Goal: Information Seeking & Learning: Find specific page/section

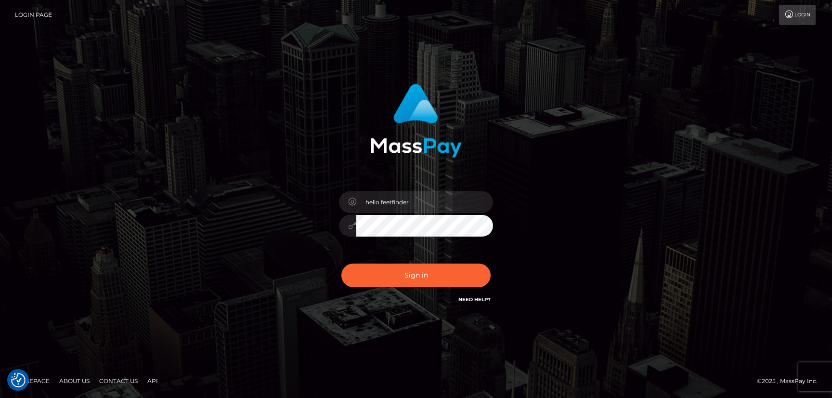
click at [437, 202] on input "hello.feetfinder" at bounding box center [424, 202] width 137 height 22
click at [452, 283] on button "Sign in" at bounding box center [415, 275] width 149 height 24
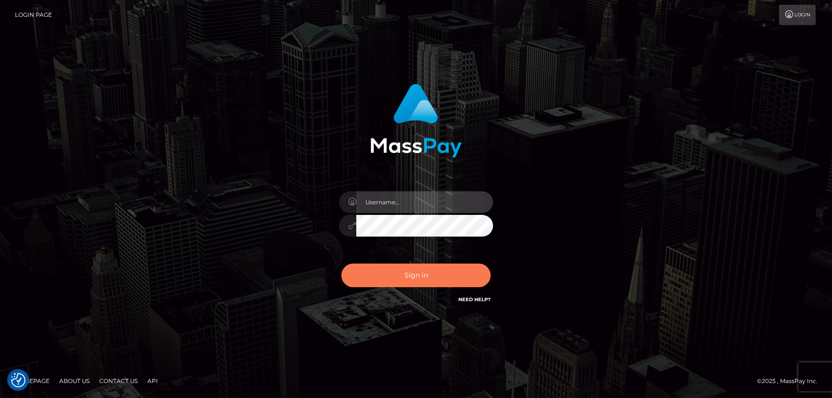
type input "hello.feetfinder"
click at [439, 282] on button "Sign in" at bounding box center [415, 275] width 149 height 24
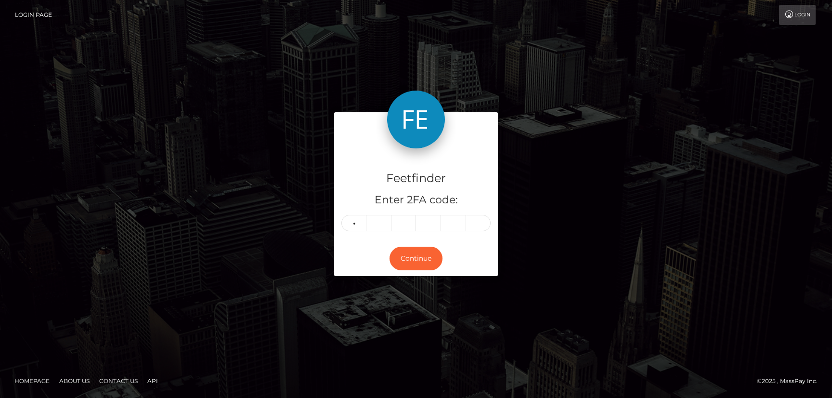
type input "5"
type input "1"
type input "8"
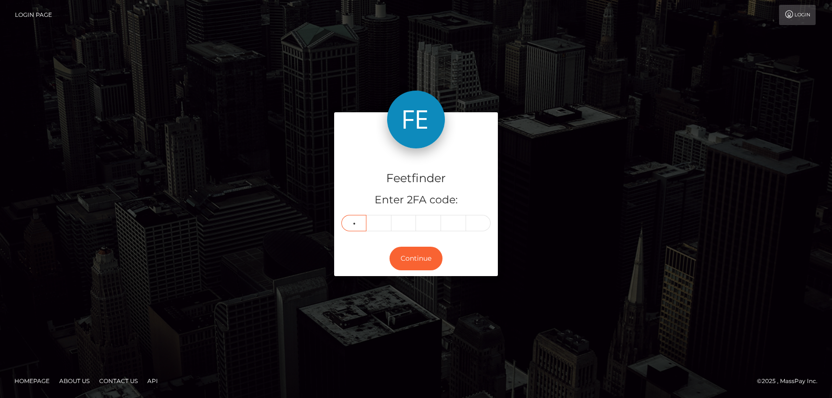
type input "6"
type input "2"
type input "6"
type input "1"
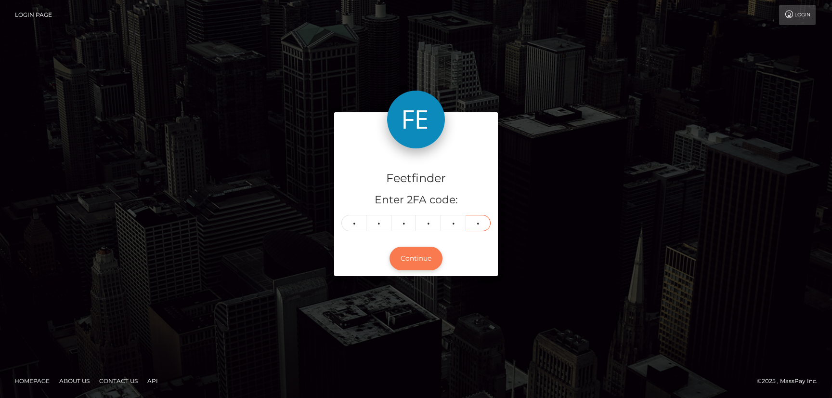
type input "5"
click at [417, 268] on button "Continue" at bounding box center [415, 258] width 53 height 24
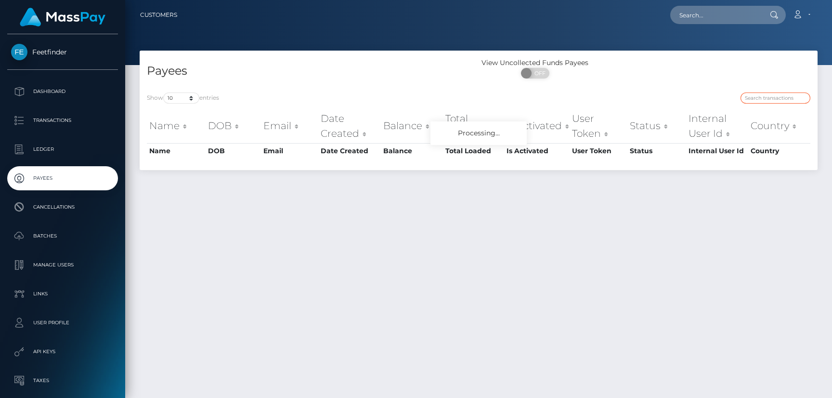
click at [767, 95] on input "search" at bounding box center [775, 97] width 70 height 11
paste input "11de8527-7b41-11f0-8023-0266f44cc279"
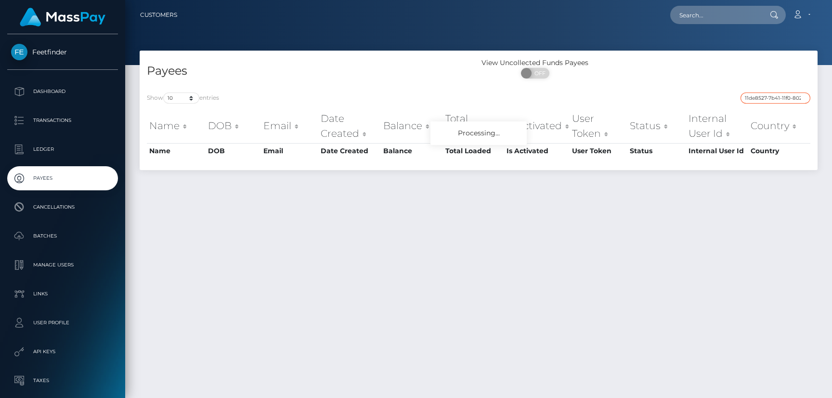
scroll to position [0, 36]
type input "11de8527-7b41-11f0-8023-0266f44cc279"
click at [766, 97] on input "11de8527-7b41-11f0-8023-0266f44cc279" at bounding box center [775, 97] width 70 height 11
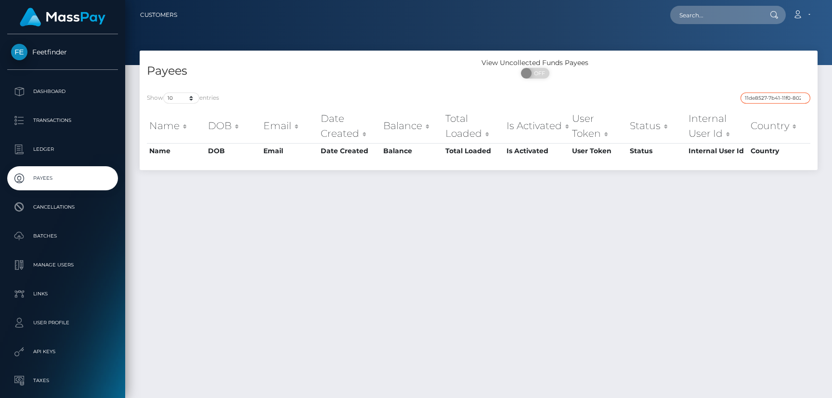
click at [766, 97] on input "11de8527-7b41-11f0-8023-0266f44cc279" at bounding box center [775, 97] width 70 height 11
click at [783, 98] on input "11de8527-7b41-11f0-8023-0266f44cc279" at bounding box center [775, 97] width 70 height 11
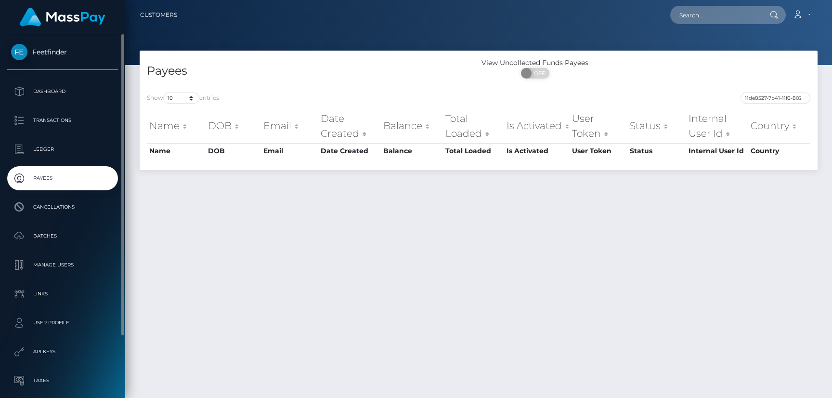
click at [32, 178] on p "Payees" at bounding box center [62, 178] width 103 height 14
click at [754, 95] on input "search" at bounding box center [775, 97] width 70 height 11
click at [755, 95] on input "search" at bounding box center [775, 97] width 70 height 11
paste input "11de8527-7b41-11f0-8023-0266f44cc279"
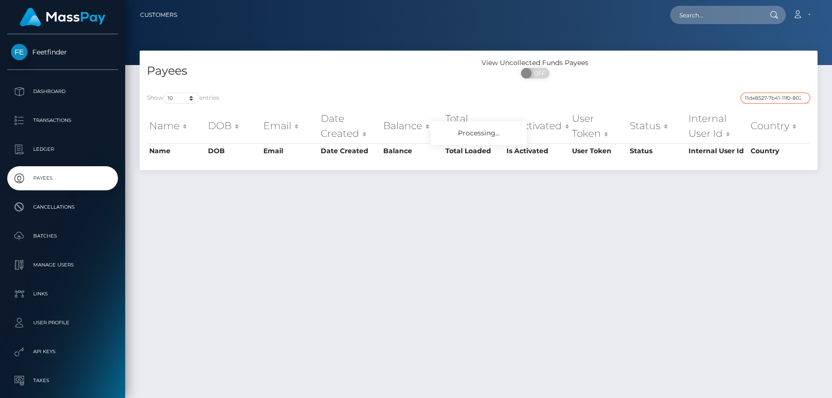
scroll to position [0, 36]
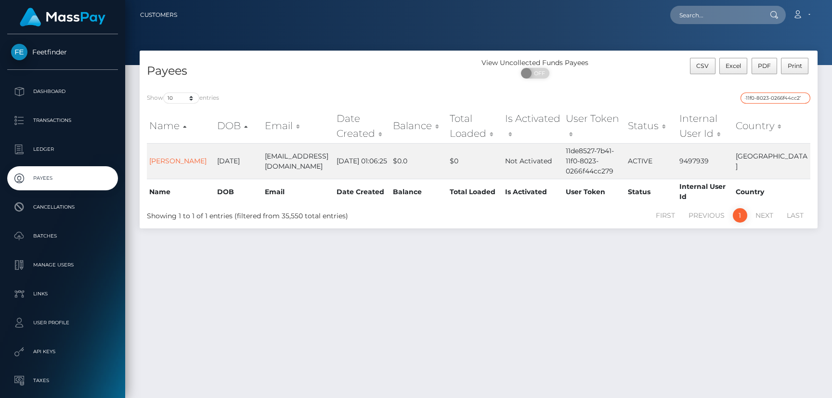
type input "11de8527-7b41-11f0-8023-0266f44cc279"
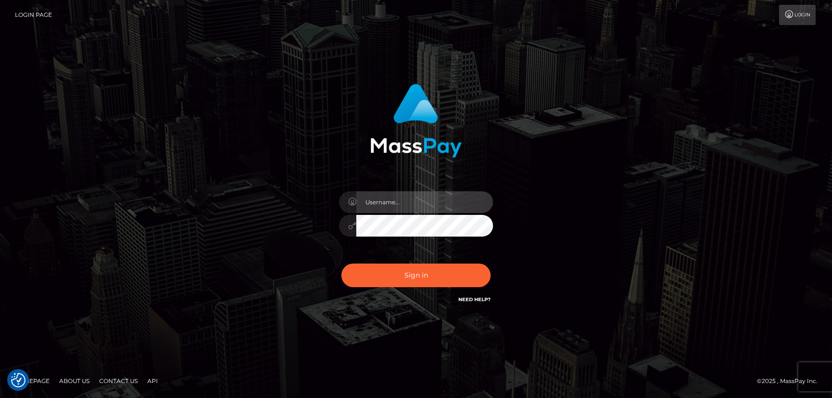
type input "hello.feetfinder"
click at [436, 202] on input "hello.feetfinder" at bounding box center [424, 202] width 137 height 22
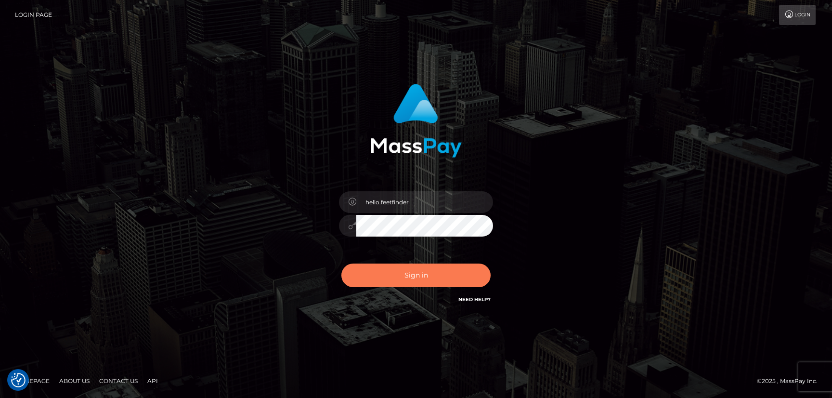
click at [453, 271] on button "Sign in" at bounding box center [415, 275] width 149 height 24
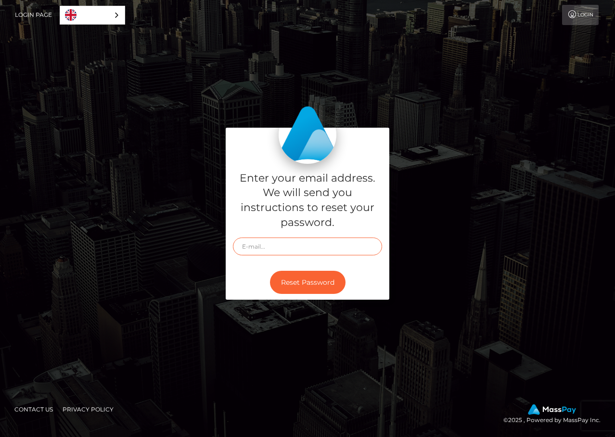
click at [270, 247] on input "text" at bounding box center [307, 246] width 149 height 18
type input "[EMAIL_ADDRESS][PERSON_NAME][DOMAIN_NAME]"
click at [311, 286] on button "Reset Password" at bounding box center [308, 283] width 76 height 24
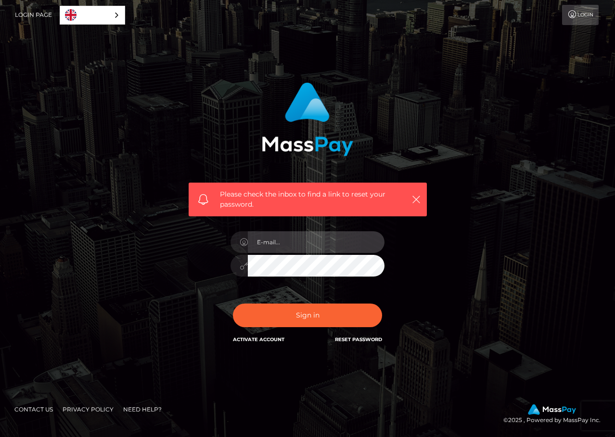
type input "[EMAIL_ADDRESS][PERSON_NAME][DOMAIN_NAME]"
click at [351, 240] on input "christy25.pimentel@gmail.com" at bounding box center [316, 242] width 137 height 22
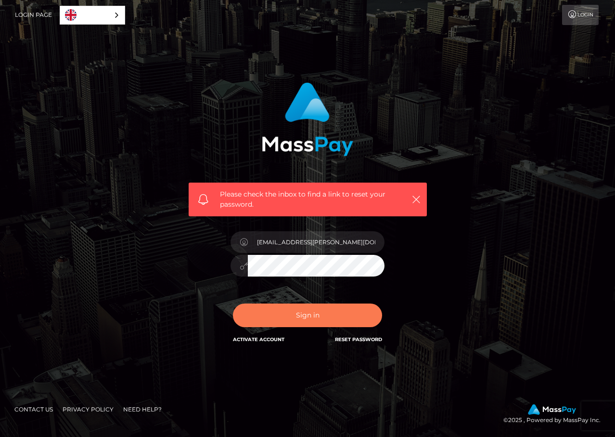
click at [335, 318] on button "Sign in" at bounding box center [307, 315] width 149 height 24
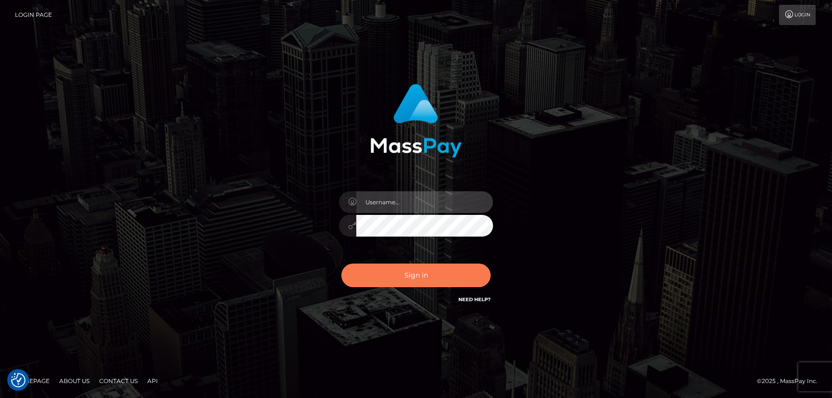
type input "hello.feetfinder"
click at [455, 277] on button "Sign in" at bounding box center [415, 275] width 149 height 24
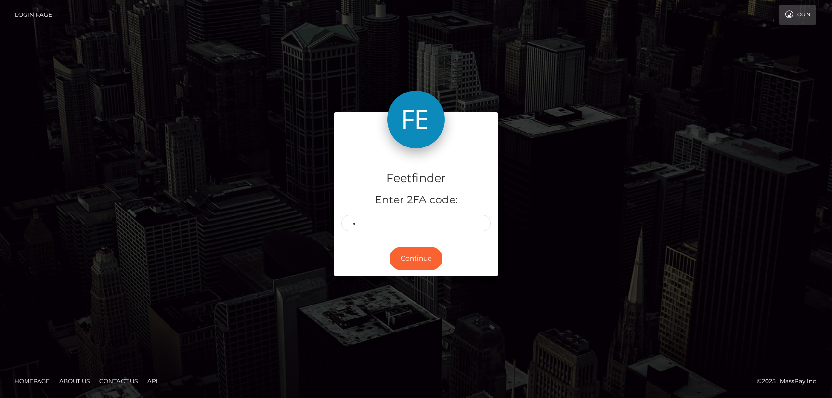
type input "7"
type input "9"
type input "0"
type input "7"
type input "4"
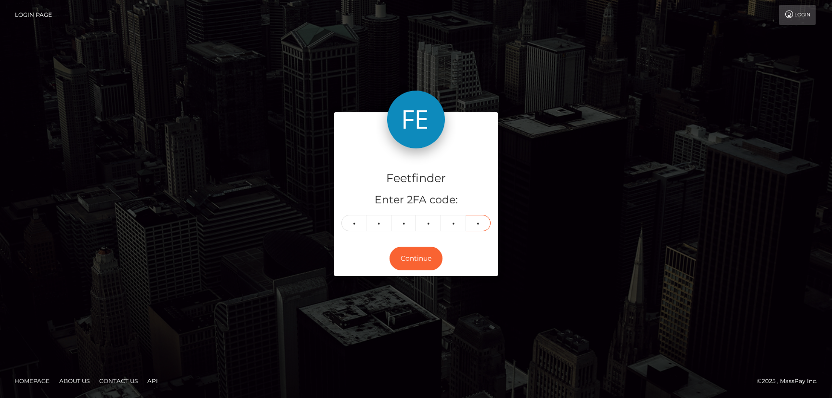
type input "8"
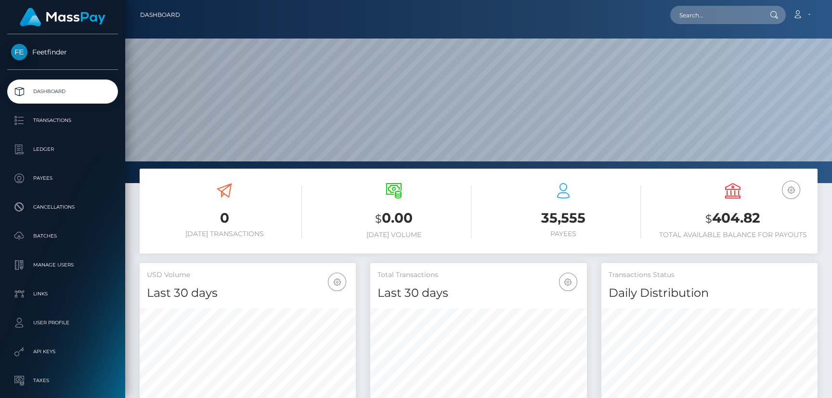
scroll to position [171, 216]
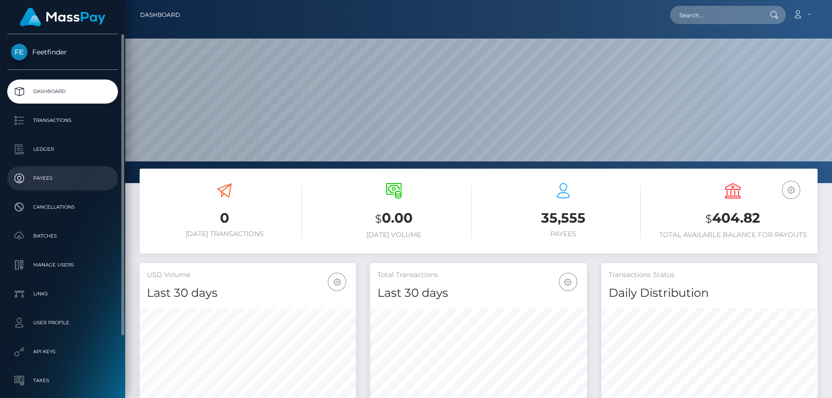
click at [32, 171] on p "Payees" at bounding box center [62, 178] width 103 height 14
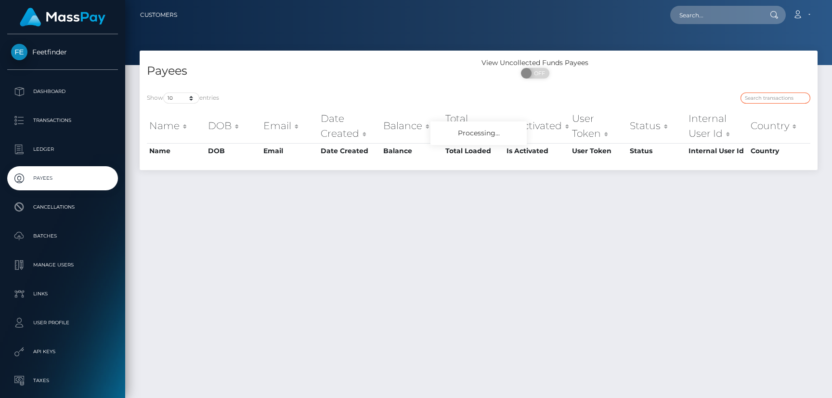
click at [752, 98] on input "search" at bounding box center [775, 97] width 70 height 11
paste input "fc3b2df1-76b3-11f0-9703-0266f44cc279"
click at [752, 98] on input "fc3b2df1-76b3-11f0-9703-0266f44cc279" at bounding box center [775, 97] width 70 height 11
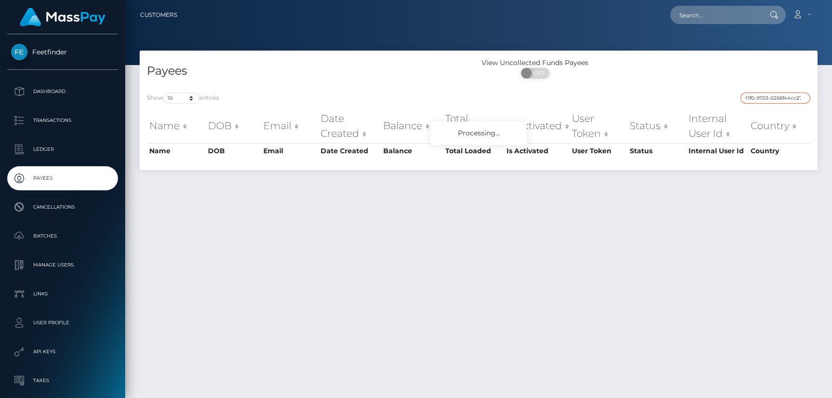
type input "fc3b2df1-76b3-11f0-9703-0266f44cc279"
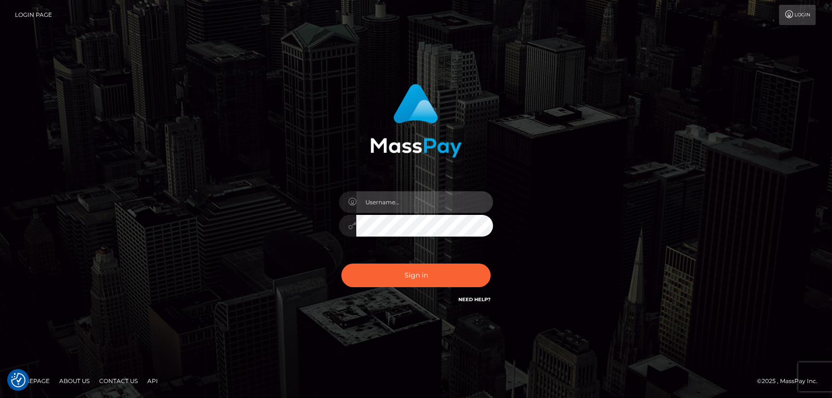
type input "hello.feetfinder"
click at [440, 210] on input "hello.feetfinder" at bounding box center [424, 202] width 137 height 22
drag, startPoint x: 439, startPoint y: 205, endPoint x: 440, endPoint y: 210, distance: 6.1
click at [439, 205] on input "hello.feetfinder" at bounding box center [424, 202] width 137 height 22
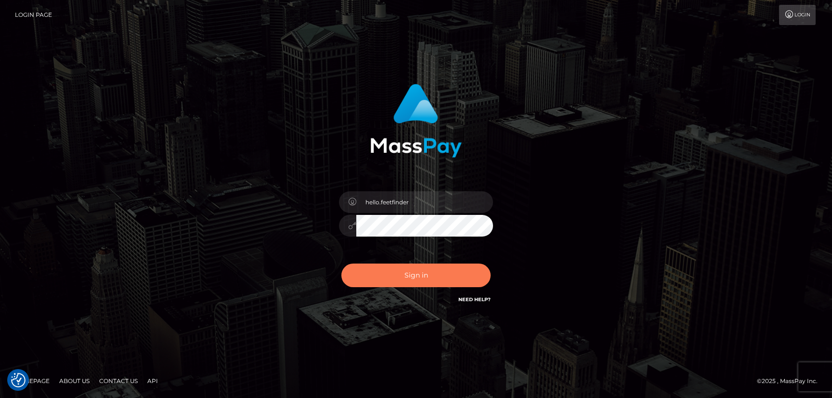
click at [388, 276] on button "Sign in" at bounding box center [415, 275] width 149 height 24
type input "hello.feetfinder"
click at [443, 280] on button "Sign in" at bounding box center [415, 275] width 149 height 24
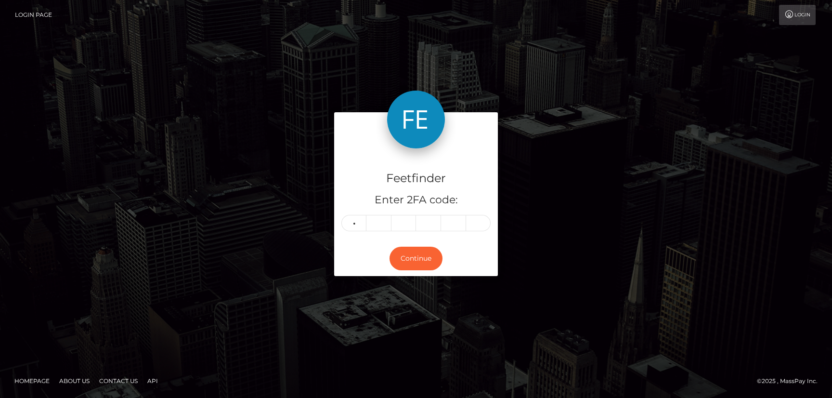
type input "8"
type input "7"
type input "4"
type input "3"
type input "5"
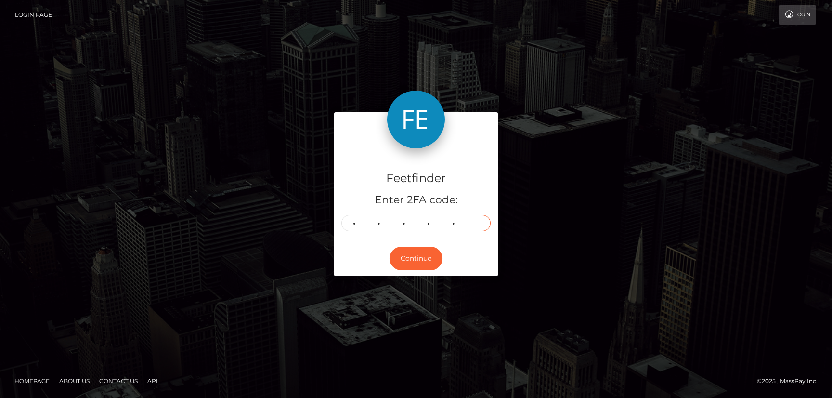
type input "0"
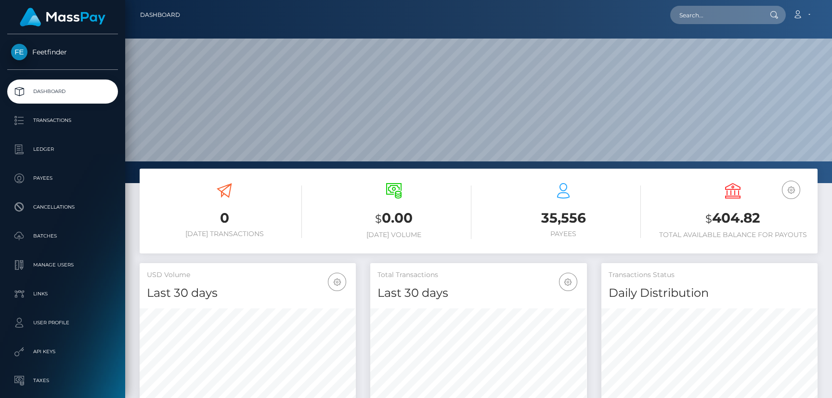
scroll to position [171, 216]
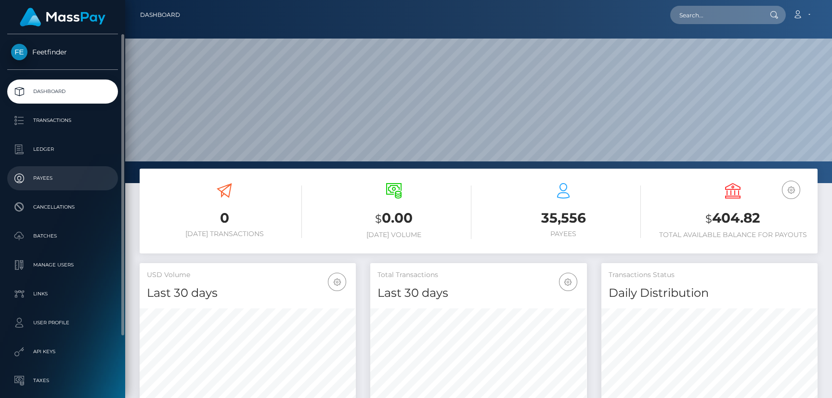
click at [46, 189] on link "Payees" at bounding box center [62, 178] width 111 height 24
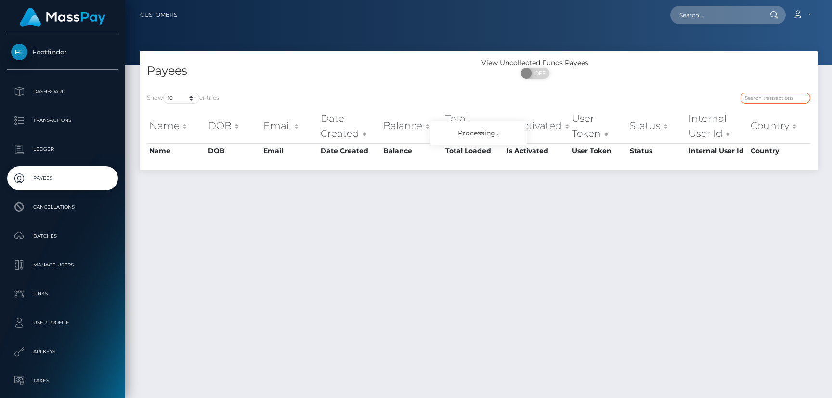
click at [777, 92] on input "search" at bounding box center [775, 97] width 70 height 11
paste input "fc3b2df1-76b3-11f0-9703-0266f44cc279"
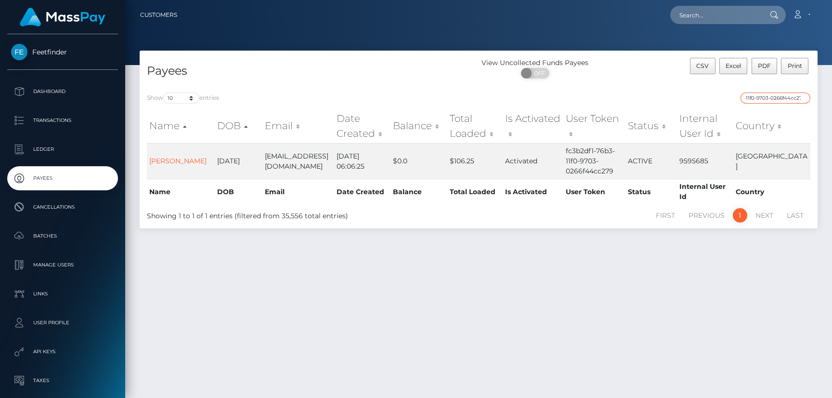
type input "fc3b2df1-76b3-11f0-9703-0266f44cc279"
click at [171, 156] on link "Chelsea Louise Chisman" at bounding box center [177, 160] width 57 height 9
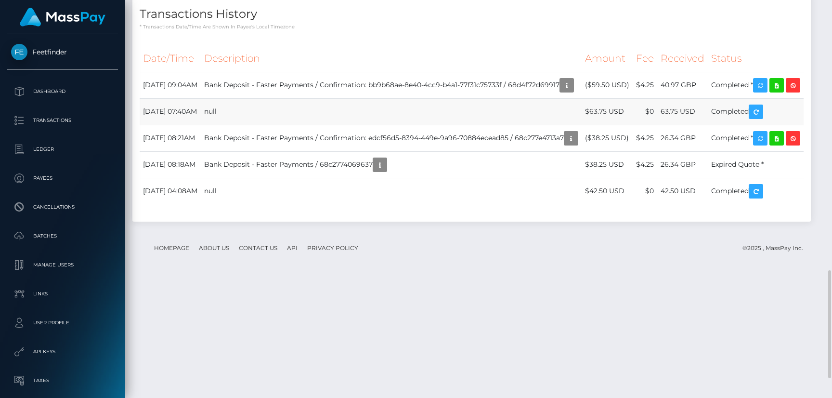
scroll to position [853, 0]
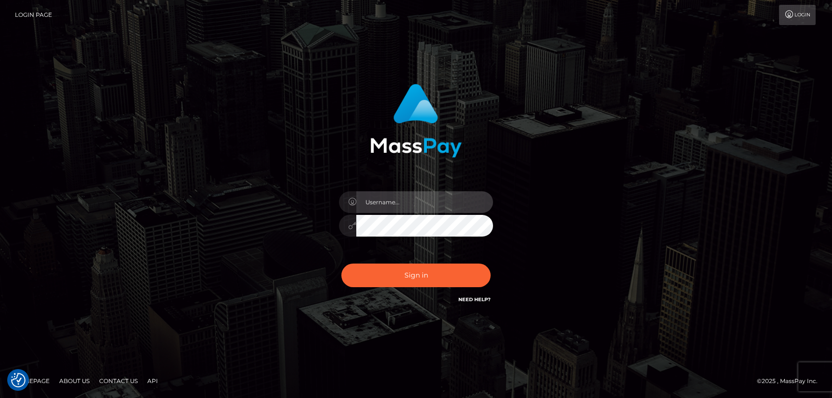
type input "hello.feetfinder"
click at [426, 207] on input "hello.feetfinder" at bounding box center [424, 202] width 137 height 22
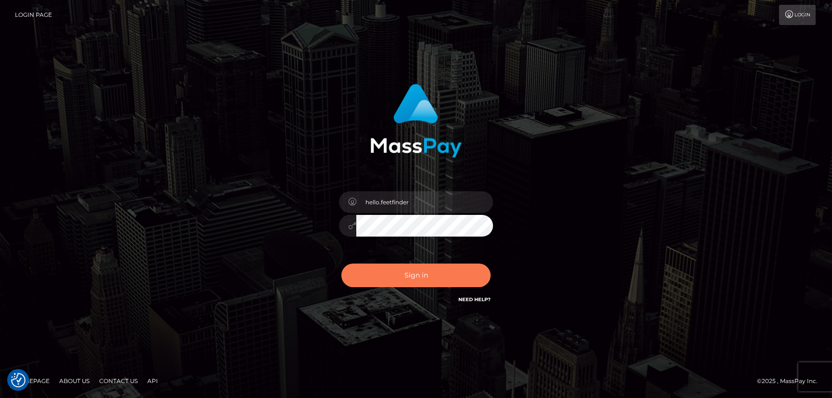
click at [460, 273] on button "Sign in" at bounding box center [415, 275] width 149 height 24
type input "hello.feetfinder"
click at [408, 283] on button "Sign in" at bounding box center [415, 275] width 149 height 24
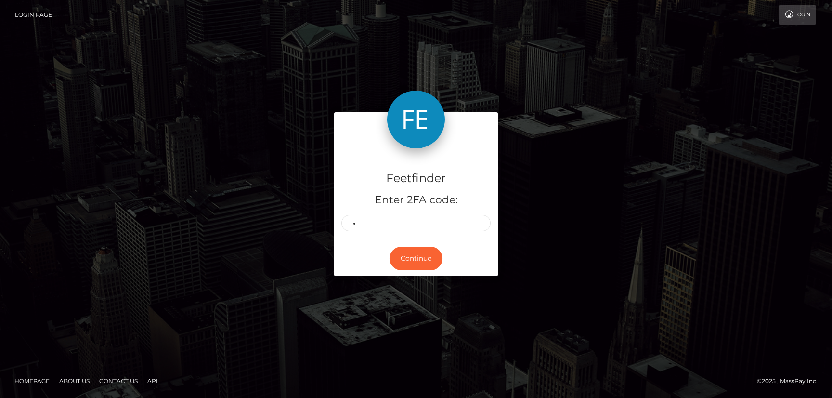
type input "9"
type input "1"
type input "5"
type input "4"
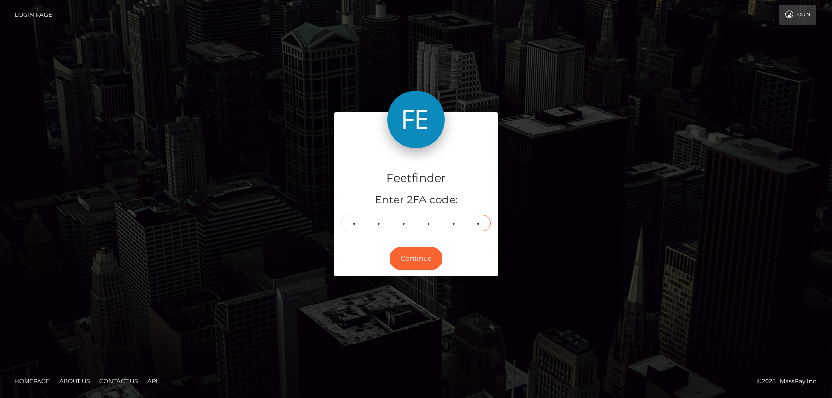
type input "1"
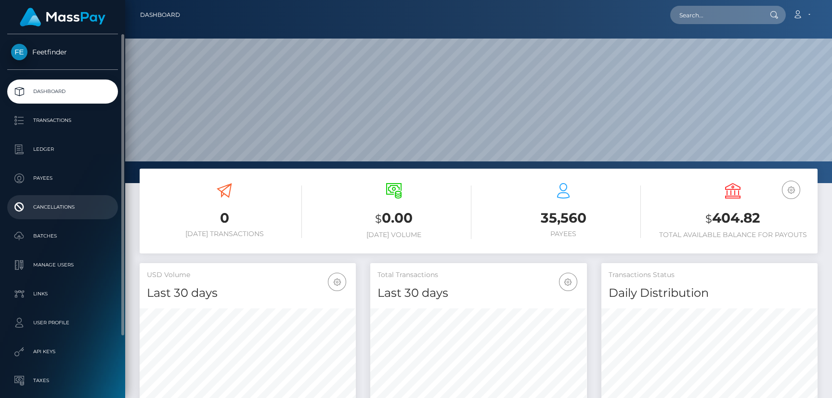
scroll to position [171, 216]
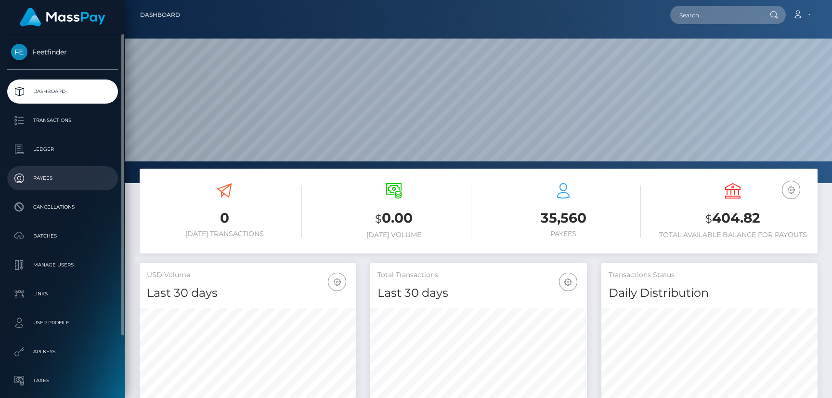
click at [49, 182] on p "Payees" at bounding box center [62, 178] width 103 height 14
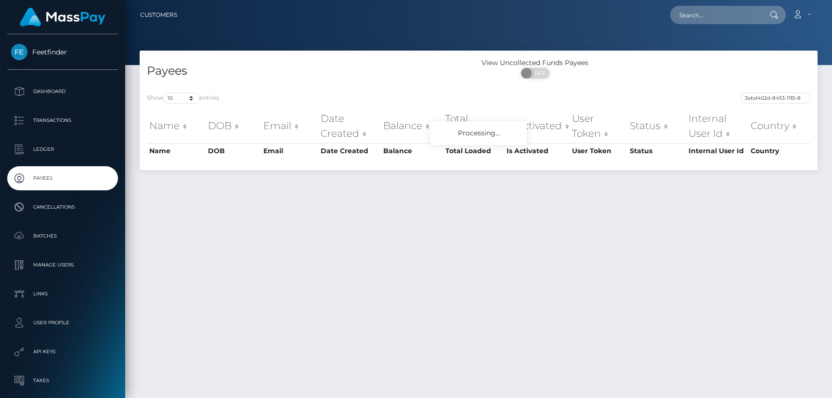
scroll to position [0, 41]
type input "3ebd402d-8453-11f0-8023-0266f44cc279"
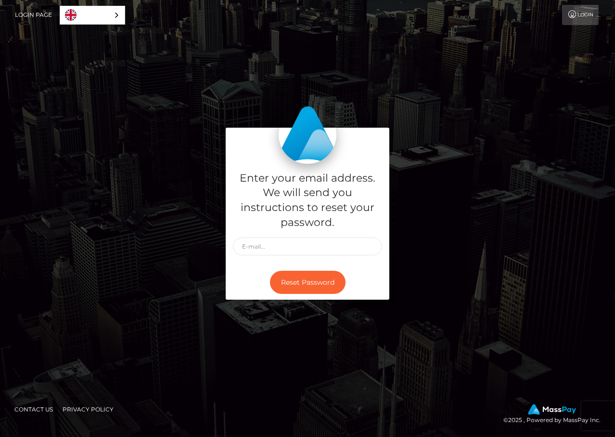
click at [576, 17] on icon at bounding box center [573, 15] width 10 height 8
